Goal: Register for event/course

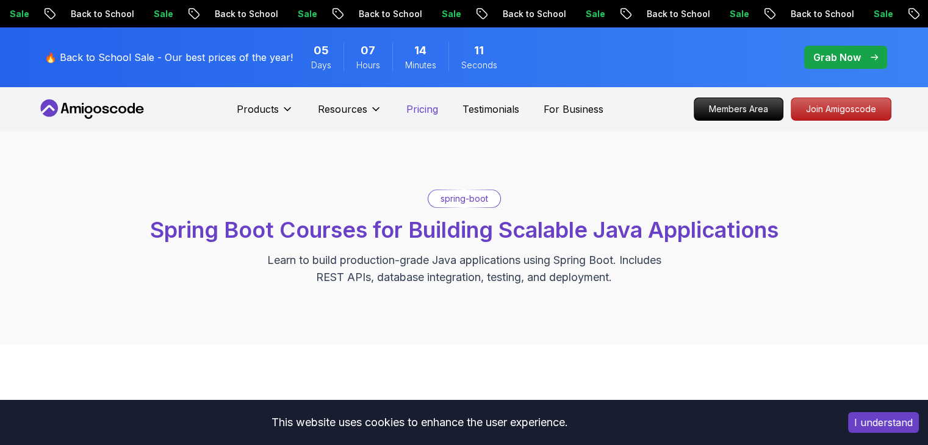
click at [426, 110] on p "Pricing" at bounding box center [422, 109] width 32 height 15
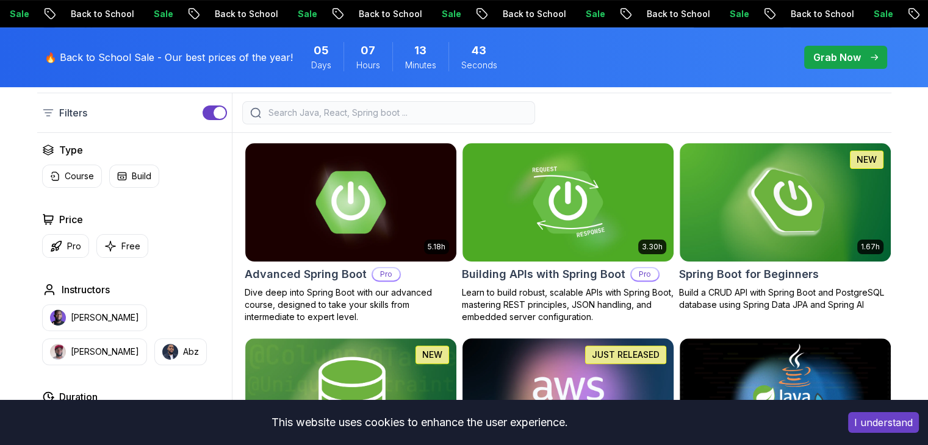
scroll to position [312, 0]
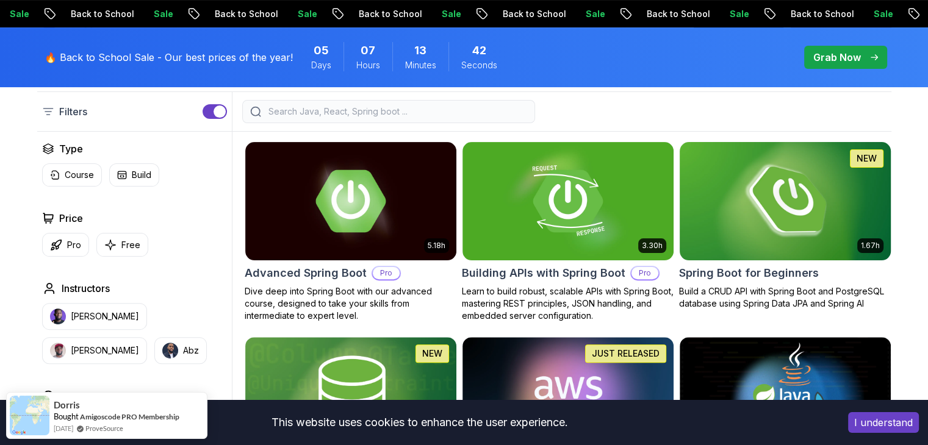
click at [853, 218] on img at bounding box center [784, 201] width 221 height 124
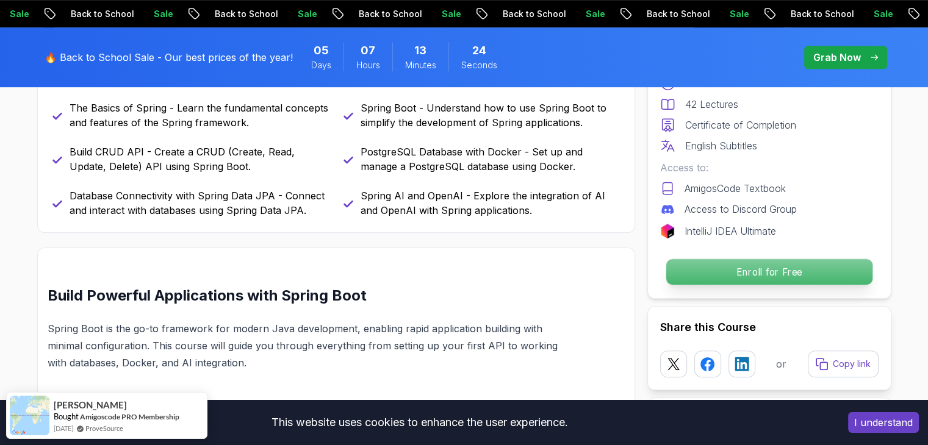
click at [775, 270] on p "Enroll for Free" at bounding box center [768, 272] width 206 height 26
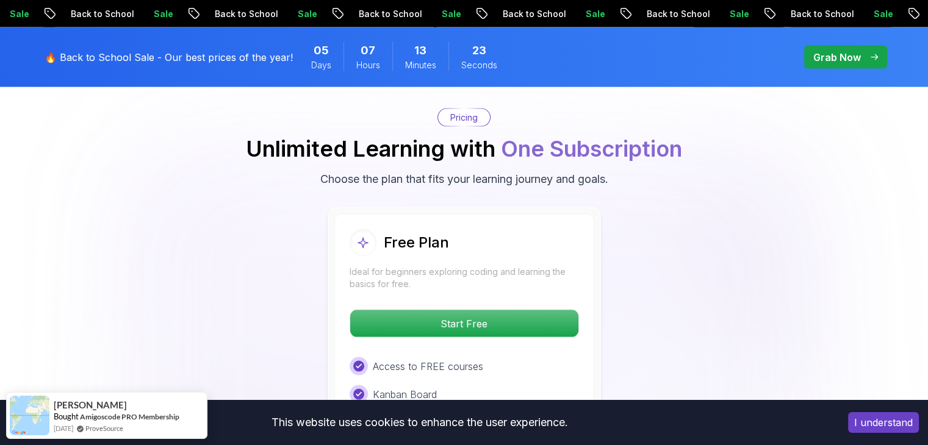
scroll to position [2478, 0]
